Goal: Task Accomplishment & Management: Complete application form

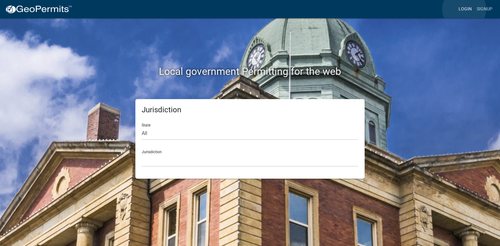
click at [465, 9] on link "Login" at bounding box center [465, 9] width 18 height 12
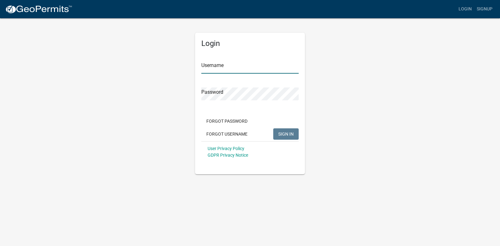
type input "[PERSON_NAME][EMAIL_ADDRESS][PERSON_NAME][DOMAIN_NAME]"
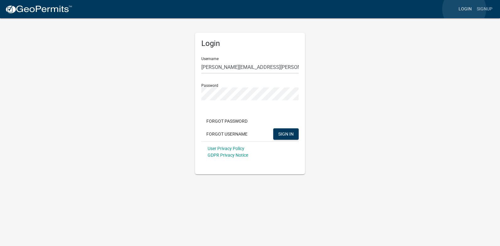
click at [465, 9] on link "Login" at bounding box center [465, 9] width 18 height 12
click at [292, 135] on span "SIGN IN" at bounding box center [286, 133] width 15 height 5
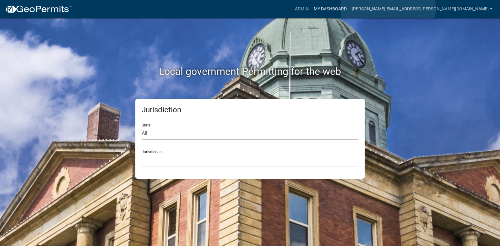
click at [350, 8] on link "My Dashboard" at bounding box center [331, 9] width 38 height 12
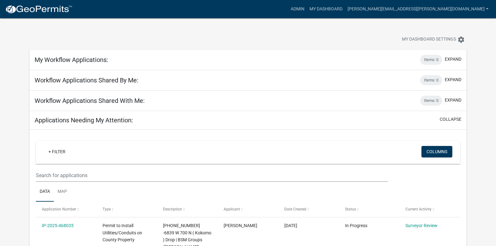
scroll to position [215, 0]
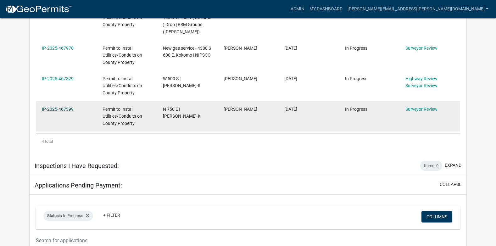
click at [67, 109] on link "IP-2025-467399" at bounding box center [58, 109] width 32 height 5
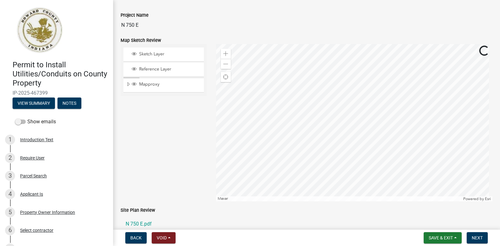
scroll to position [54, 0]
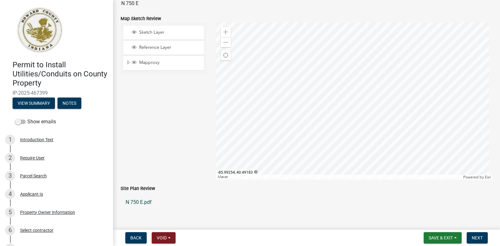
click at [149, 201] on link "N 750 E.pdf" at bounding box center [307, 202] width 372 height 15
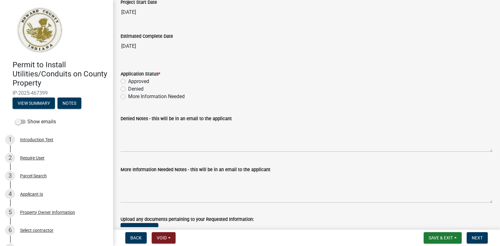
scroll to position [1076, 0]
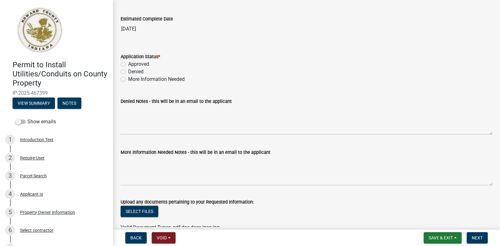
click at [128, 64] on label "Approved" at bounding box center [138, 64] width 21 height 8
click at [128, 64] on input "Approved" at bounding box center [130, 62] width 4 height 4
radio input "true"
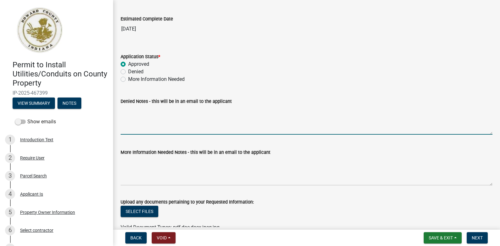
click at [210, 115] on textarea "Denied Notes - this will be in an email to the applicant" at bounding box center [307, 120] width 372 height 30
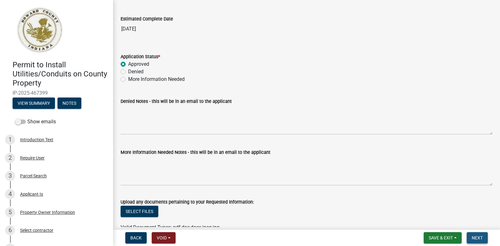
click at [476, 238] on span "Next" at bounding box center [477, 237] width 11 height 5
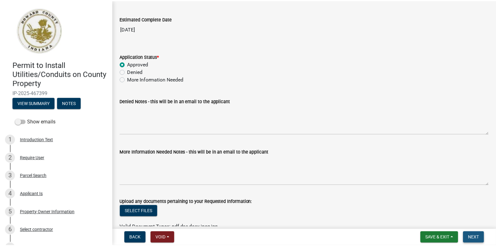
scroll to position [0, 0]
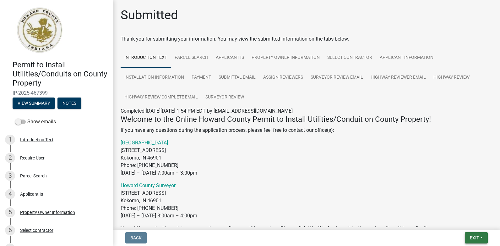
click at [474, 238] on span "Exit" at bounding box center [474, 237] width 9 height 5
click at [451, 220] on button "Save & Exit" at bounding box center [463, 221] width 50 height 15
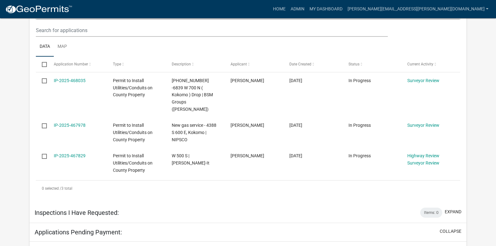
scroll to position [170, 0]
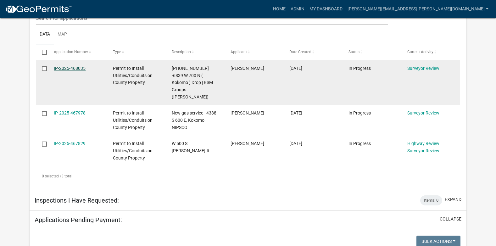
click at [72, 68] on link "IP-2025-468035" at bounding box center [70, 68] width 32 height 5
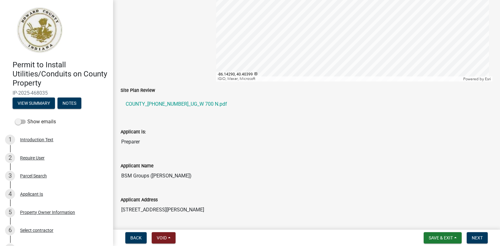
scroll to position [129, 0]
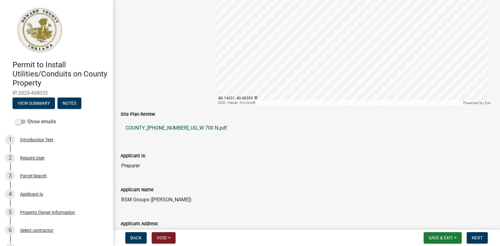
click at [168, 128] on link "COUNTY_[PHONE_NUMBER]_UG_W 700 N.pdf" at bounding box center [307, 127] width 372 height 15
click at [431, 239] on span "Save & Exit" at bounding box center [441, 237] width 24 height 5
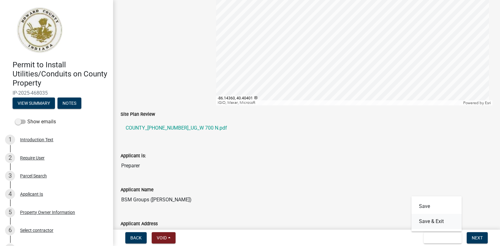
click at [427, 219] on button "Save & Exit" at bounding box center [437, 221] width 50 height 15
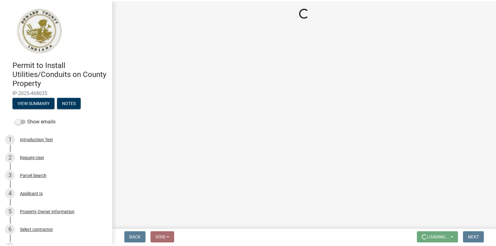
scroll to position [0, 0]
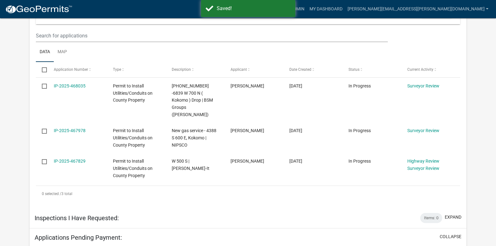
scroll to position [154, 0]
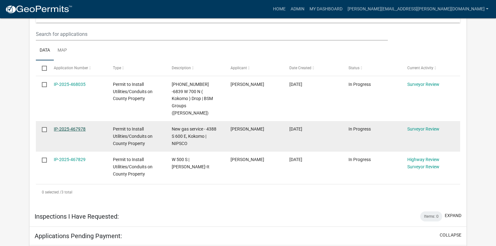
click at [71, 126] on link "IP-2025-467978" at bounding box center [70, 128] width 32 height 5
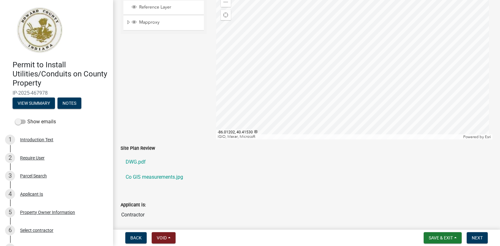
scroll to position [92, 0]
click at [172, 179] on link "Co GIS measurements.jpg" at bounding box center [307, 179] width 372 height 15
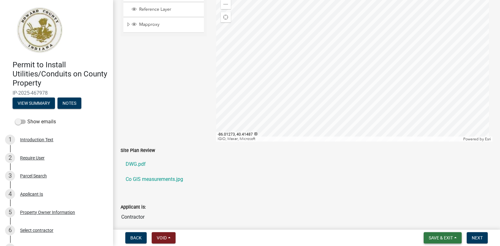
click at [439, 237] on span "Save & Exit" at bounding box center [441, 237] width 24 height 5
click at [426, 219] on button "Save & Exit" at bounding box center [437, 221] width 50 height 15
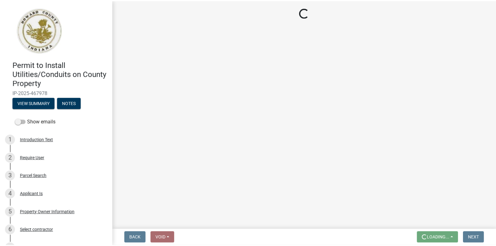
scroll to position [0, 0]
